Goal: Task Accomplishment & Management: Use online tool/utility

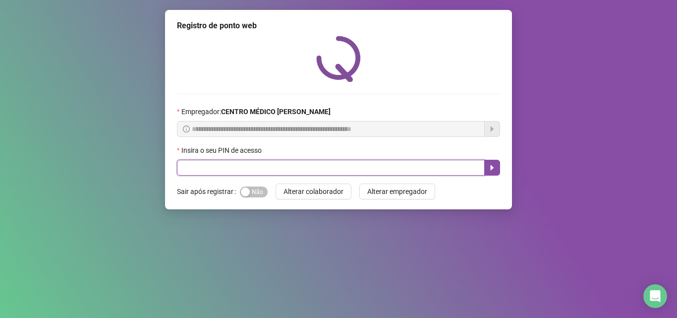
click at [461, 169] on input "text" at bounding box center [331, 168] width 308 height 16
type input "*****"
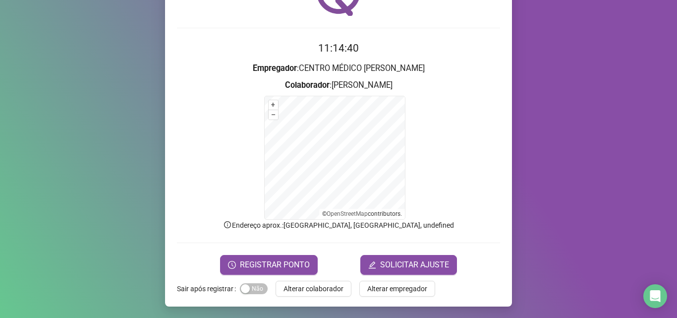
scroll to position [66, 0]
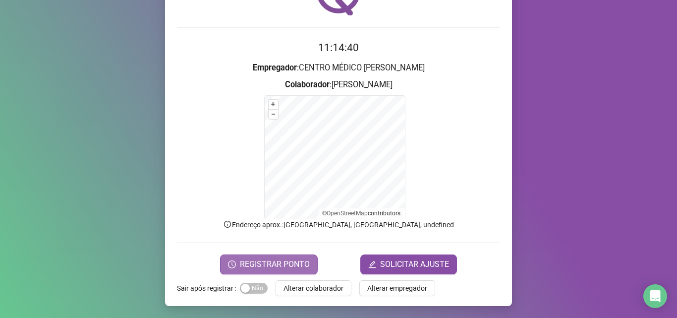
click at [260, 262] on span "REGISTRAR PONTO" at bounding box center [275, 264] width 70 height 12
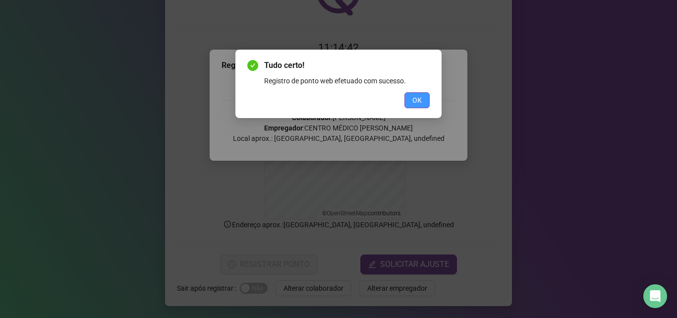
click at [417, 93] on button "OK" at bounding box center [416, 100] width 25 height 16
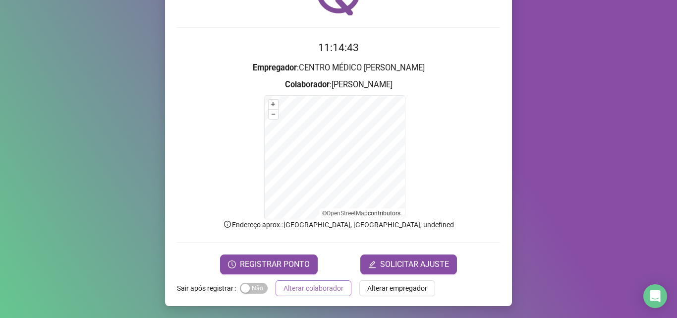
click at [320, 289] on span "Alterar colaborador" at bounding box center [314, 288] width 60 height 11
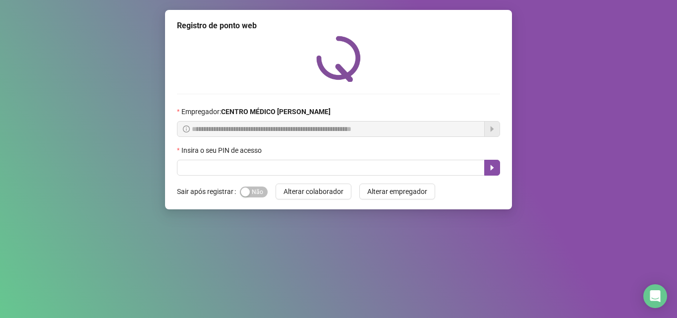
scroll to position [0, 0]
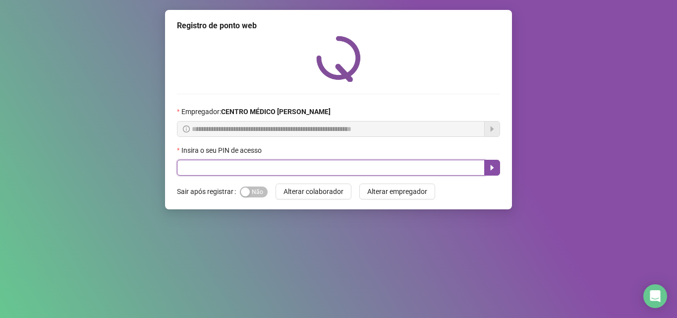
click at [330, 168] on input "text" at bounding box center [331, 168] width 308 height 16
type input "*****"
click at [494, 165] on icon "caret-right" at bounding box center [492, 168] width 8 height 8
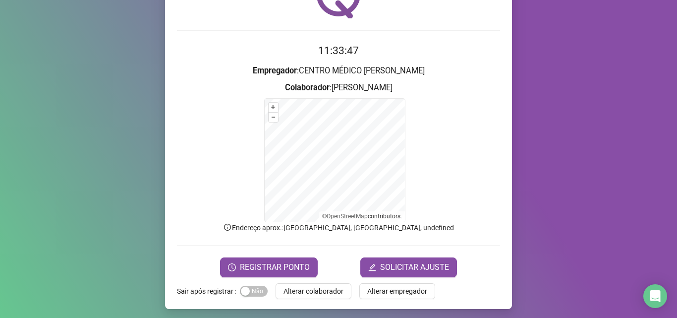
scroll to position [66, 0]
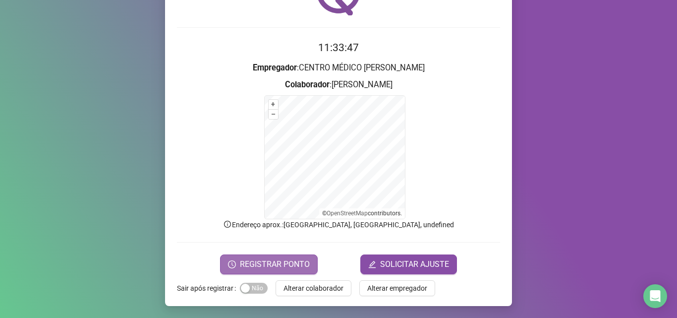
click at [299, 267] on span "REGISTRAR PONTO" at bounding box center [275, 264] width 70 height 12
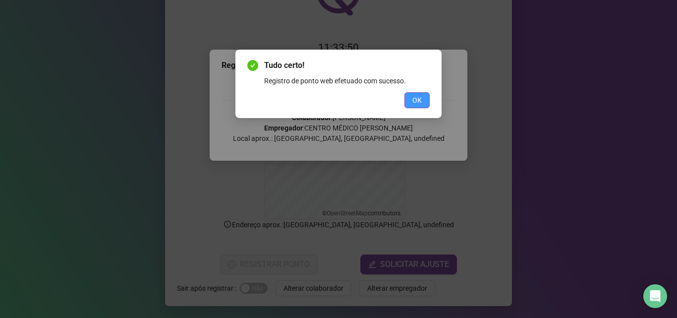
click at [417, 98] on span "OK" at bounding box center [416, 100] width 9 height 11
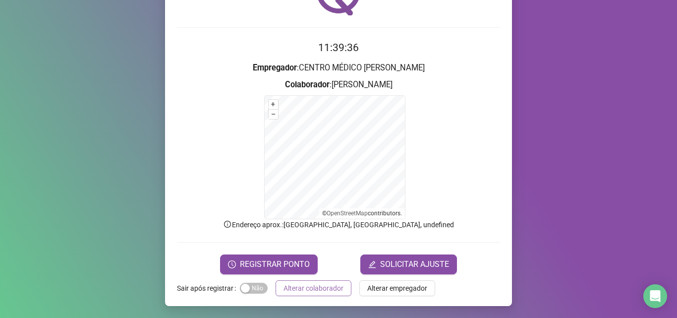
click at [333, 282] on button "Alterar colaborador" at bounding box center [314, 288] width 76 height 16
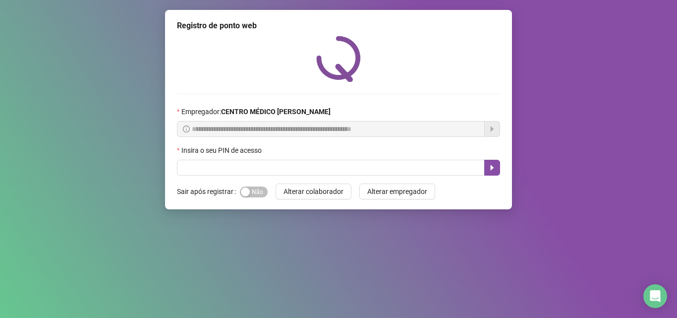
scroll to position [0, 0]
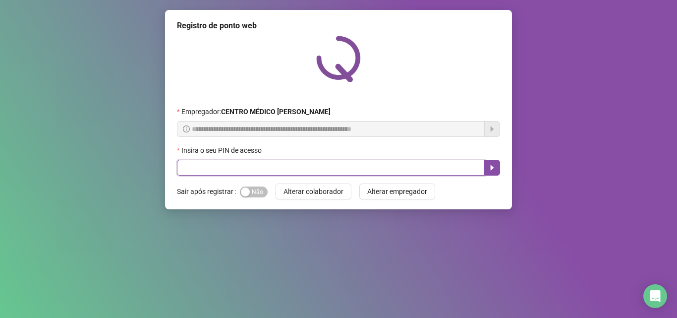
click at [374, 164] on input "text" at bounding box center [331, 168] width 308 height 16
type input "*****"
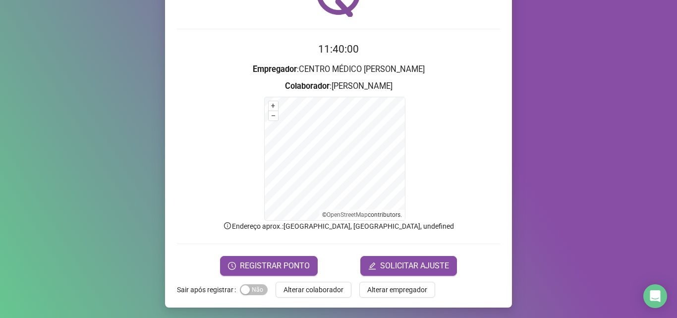
scroll to position [66, 0]
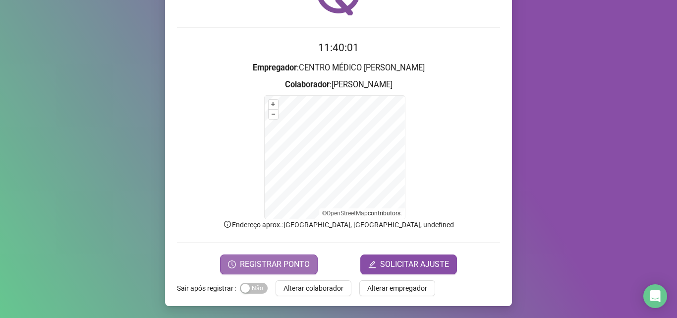
click at [261, 265] on span "REGISTRAR PONTO" at bounding box center [275, 264] width 70 height 12
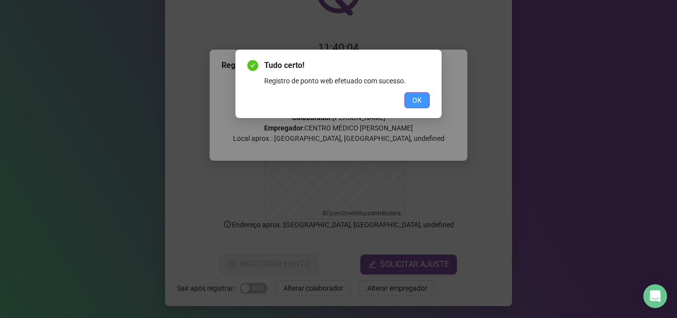
click at [418, 105] on span "OK" at bounding box center [416, 100] width 9 height 11
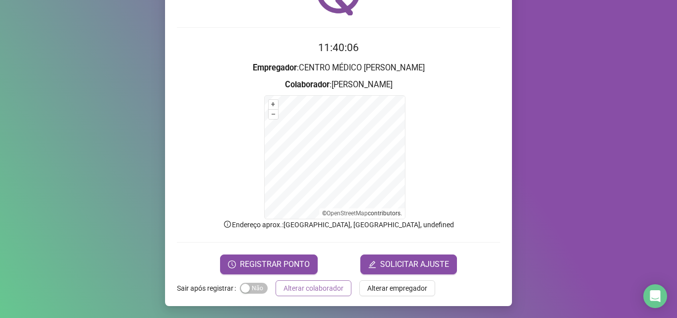
click at [305, 286] on span "Alterar colaborador" at bounding box center [314, 288] width 60 height 11
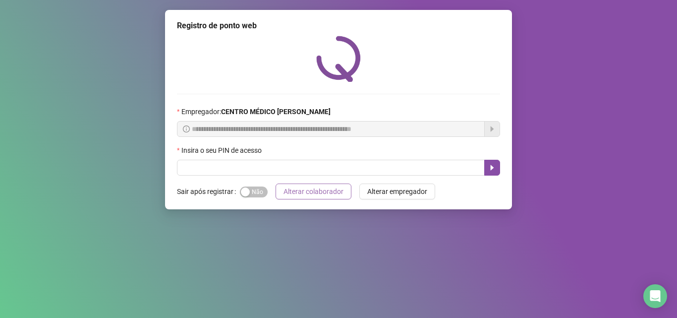
scroll to position [0, 0]
